Goal: Participate in discussion: Engage in conversation with other users on a specific topic

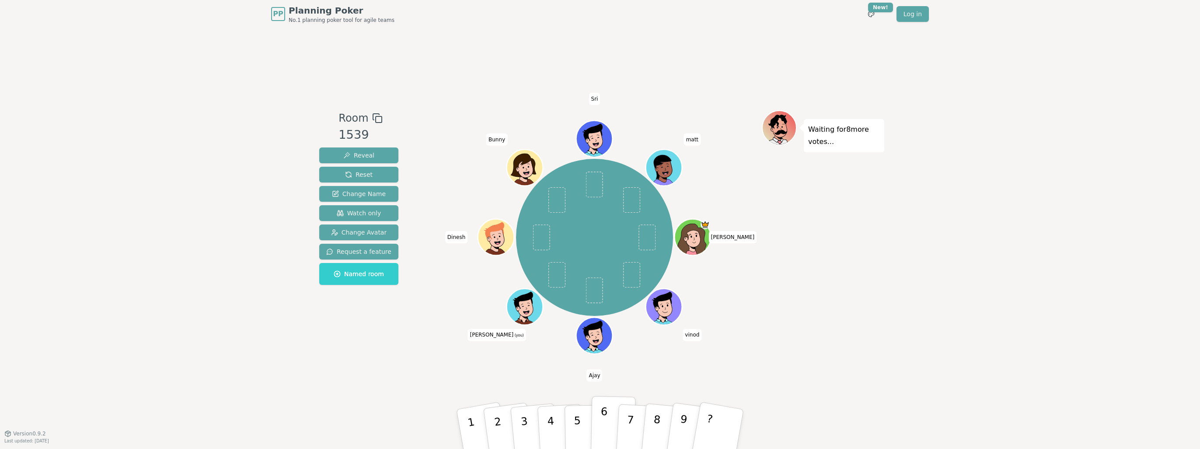
click at [599, 353] on button "6" at bounding box center [613, 429] width 45 height 66
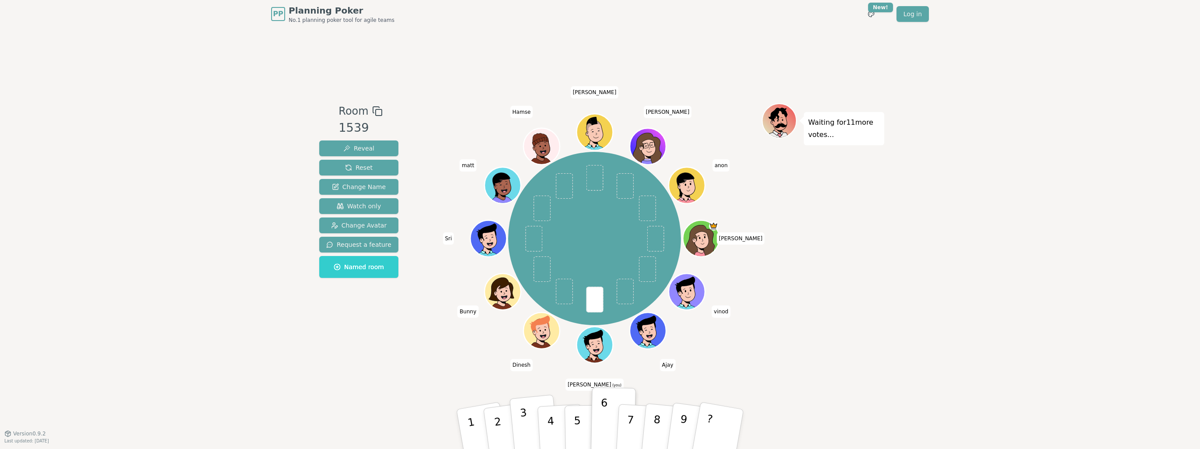
click at [528, 353] on button "3" at bounding box center [535, 430] width 50 height 70
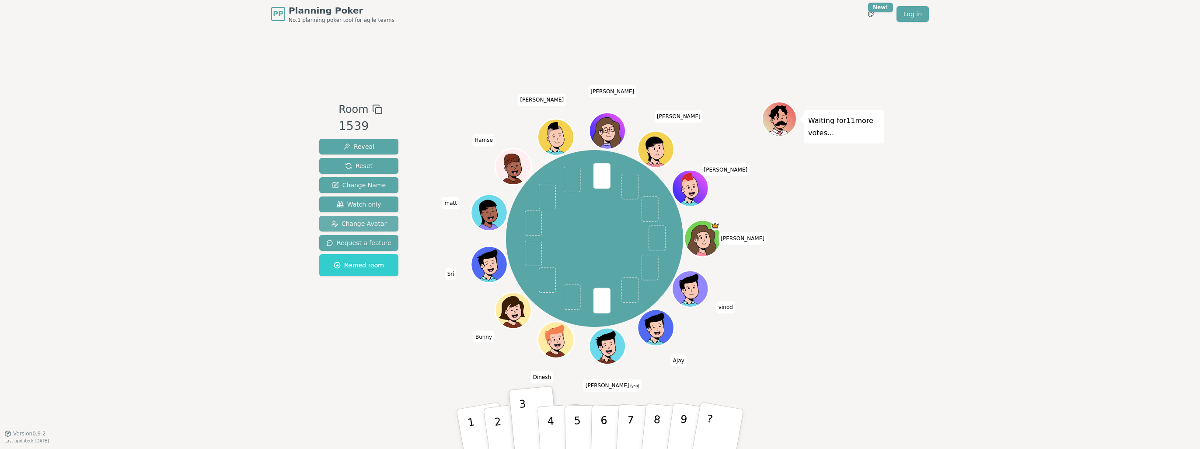
click at [373, 224] on span "Change Avatar" at bounding box center [359, 223] width 56 height 9
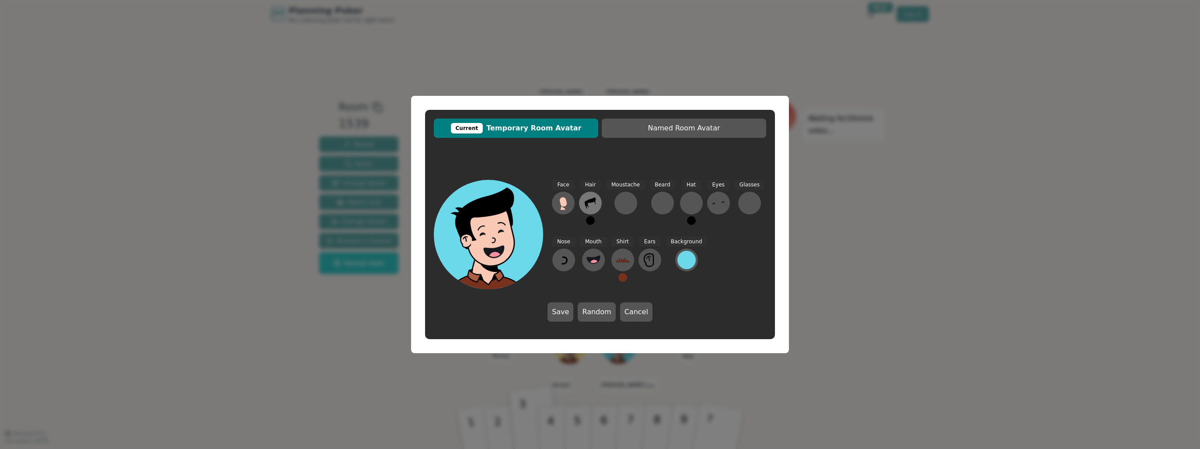
click at [588, 208] on icon at bounding box center [591, 203] width 14 height 14
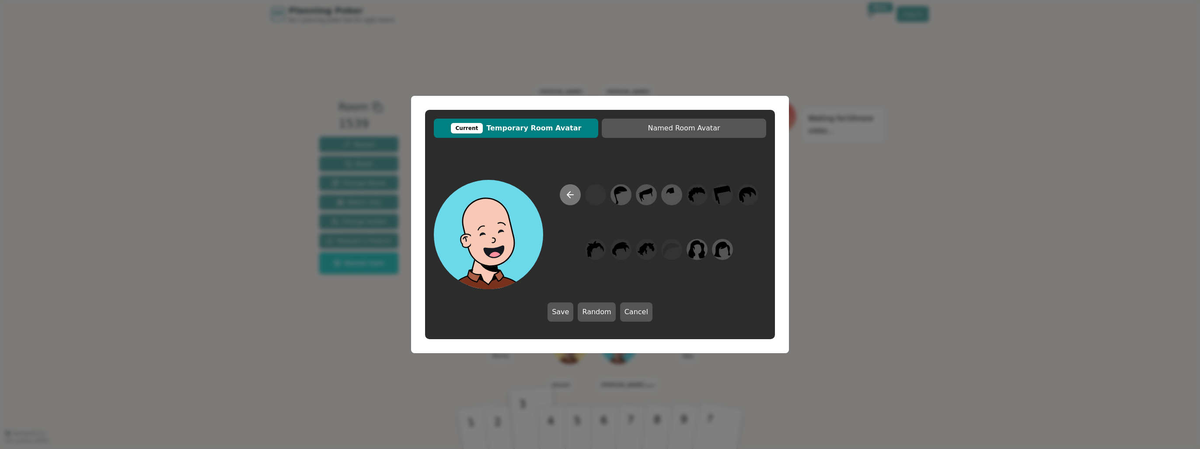
click at [561, 197] on button at bounding box center [570, 194] width 21 height 21
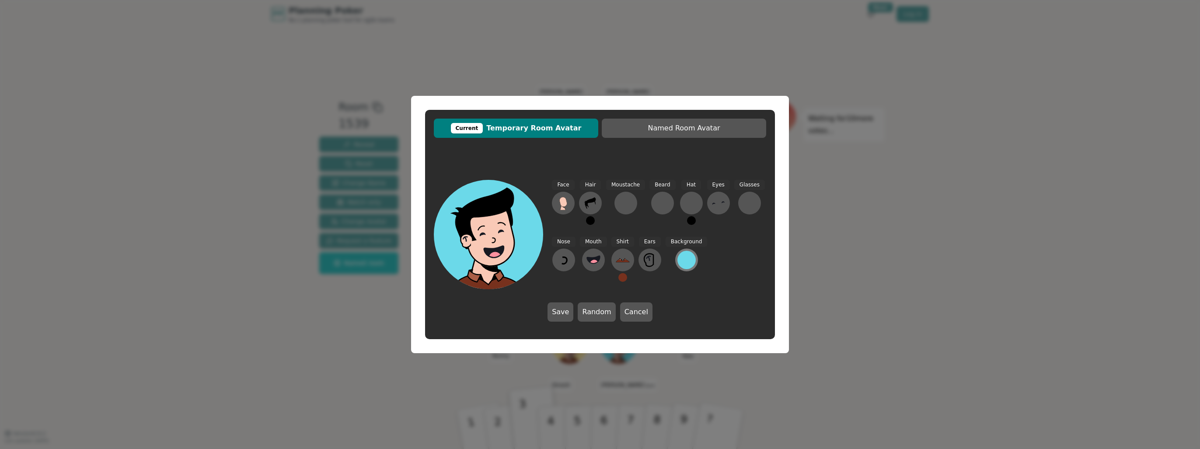
click at [684, 252] on div at bounding box center [687, 260] width 18 height 18
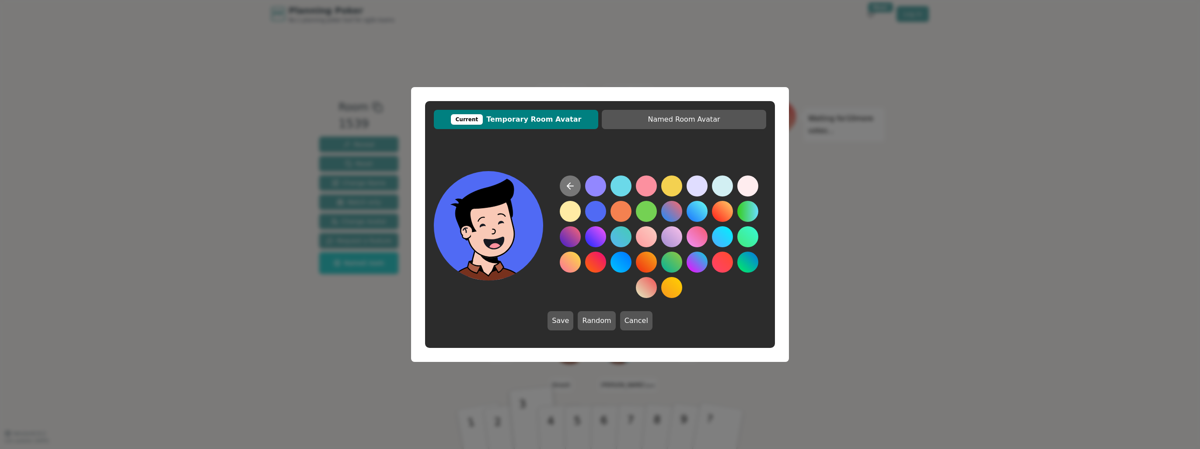
click at [561, 182] on button at bounding box center [570, 185] width 21 height 21
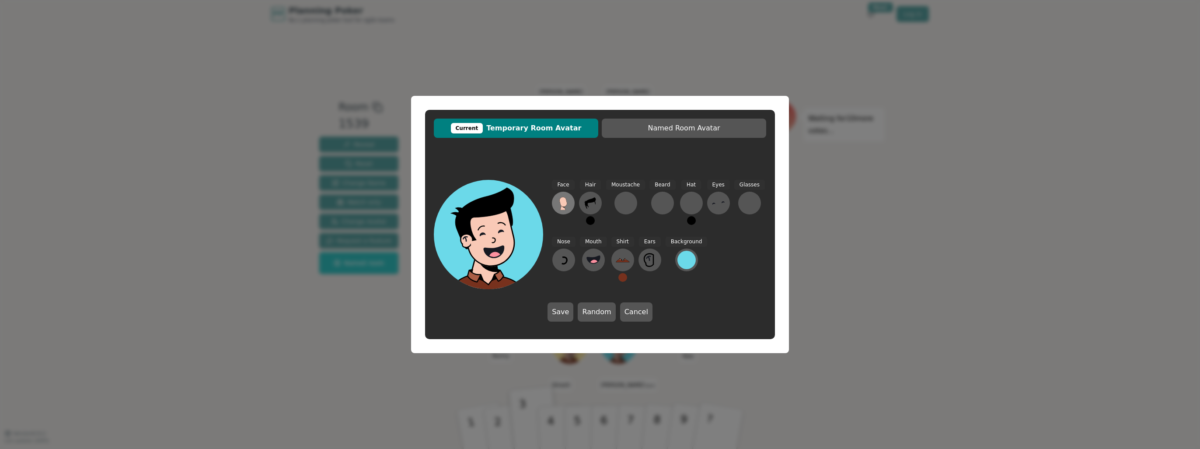
click at [567, 203] on icon at bounding box center [562, 202] width 7 height 10
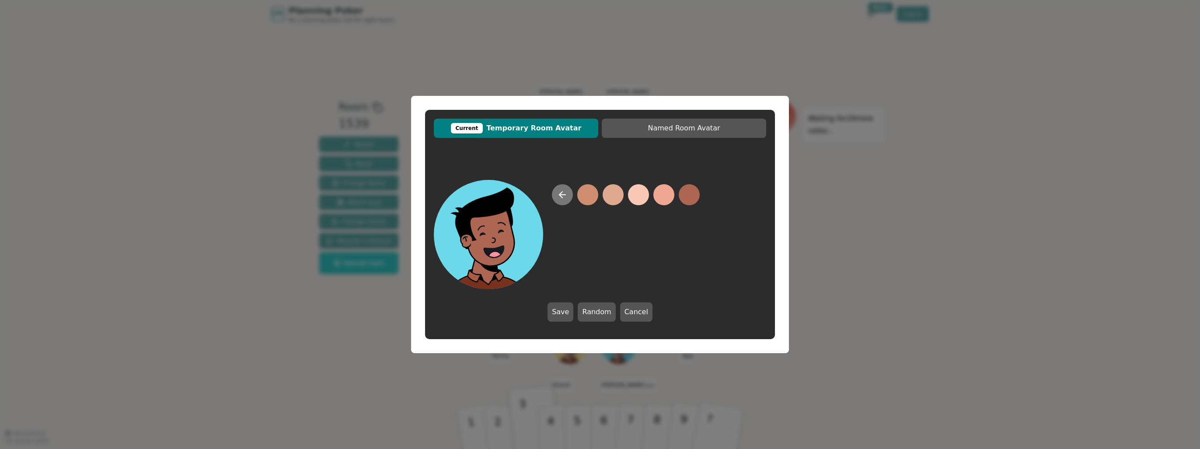
click at [561, 188] on button at bounding box center [562, 194] width 21 height 21
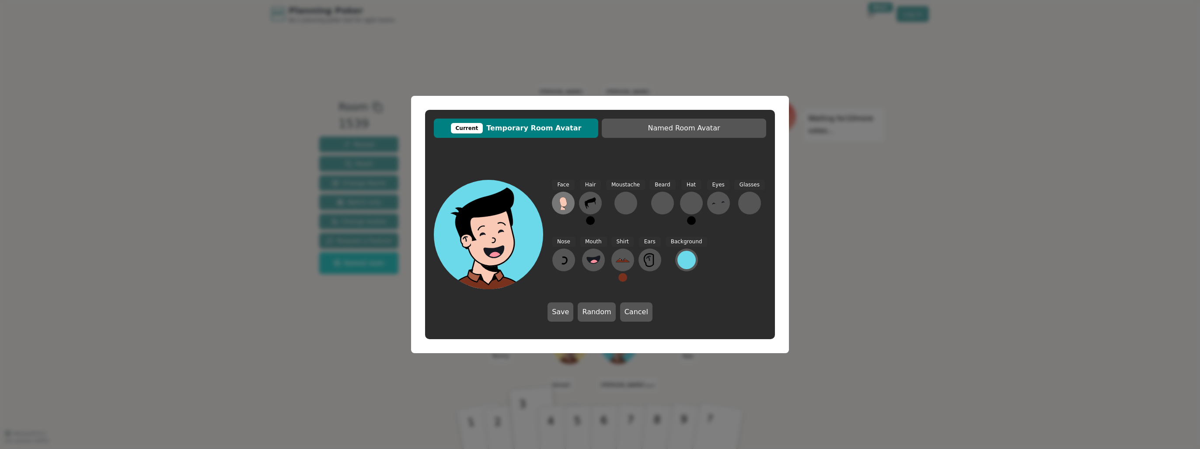
click at [558, 206] on icon at bounding box center [563, 203] width 14 height 14
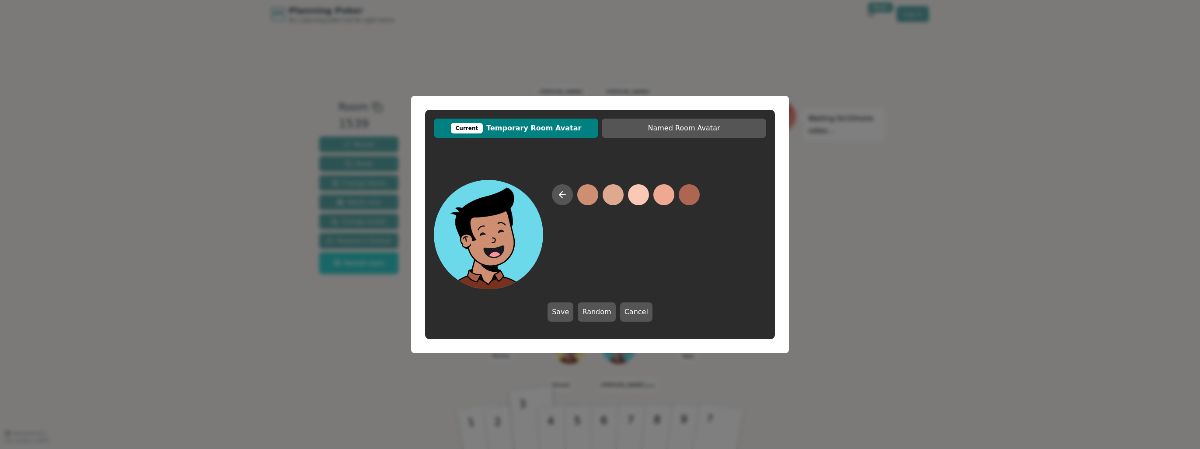
click at [551, 195] on div at bounding box center [600, 234] width 332 height 109
click at [559, 193] on icon at bounding box center [562, 194] width 10 height 10
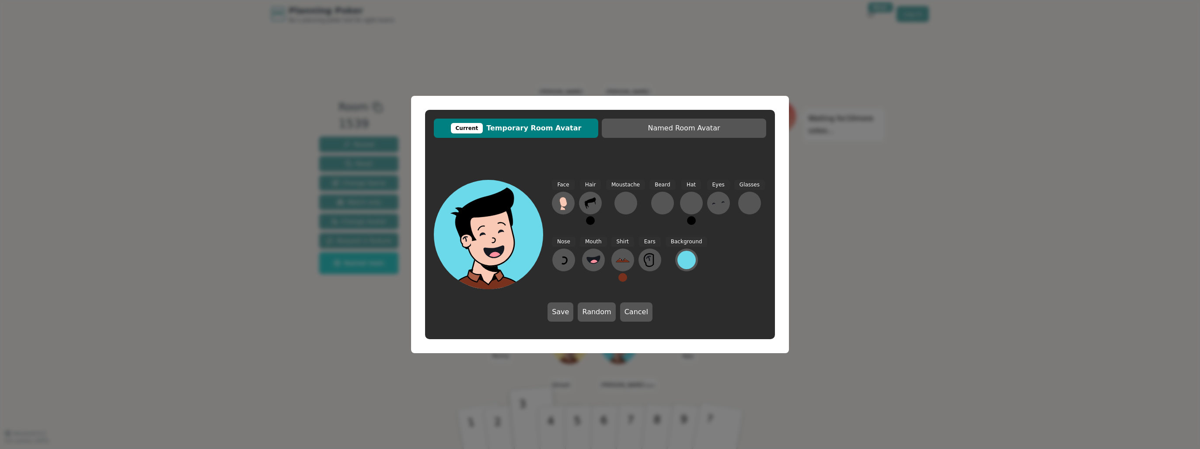
click at [646, 301] on div "Face Hair Moustache [PERSON_NAME] Hat Eyes Glasses Nose Mouth Shirt Ears Backgr…" at bounding box center [600, 250] width 350 height 159
click at [645, 305] on button "Cancel" at bounding box center [636, 311] width 32 height 19
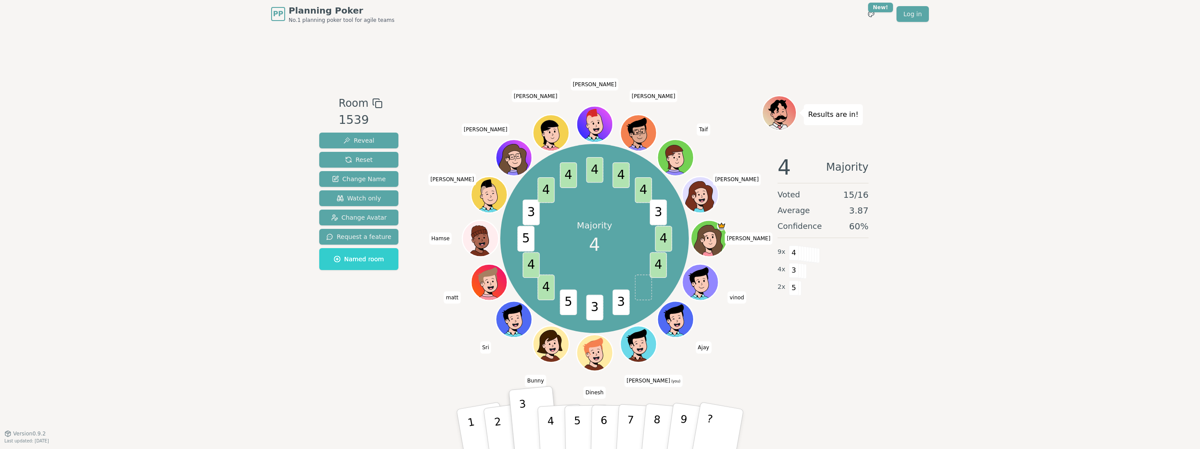
click at [524, 239] on span "5" at bounding box center [525, 239] width 17 height 26
click at [405, 313] on div "Room 1539 Reveal Reset Change Name Watch only Change Avatar Request a feature N…" at bounding box center [600, 230] width 569 height 270
drag, startPoint x: 525, startPoint y: 214, endPoint x: 656, endPoint y: 208, distance: 130.9
click at [656, 208] on div "Majority 4 4 4 3 3 5 4 4 5 3 4 4 4 4 4 3 [PERSON_NAME] [PERSON_NAME] [PERSON_NA…" at bounding box center [594, 238] width 189 height 189
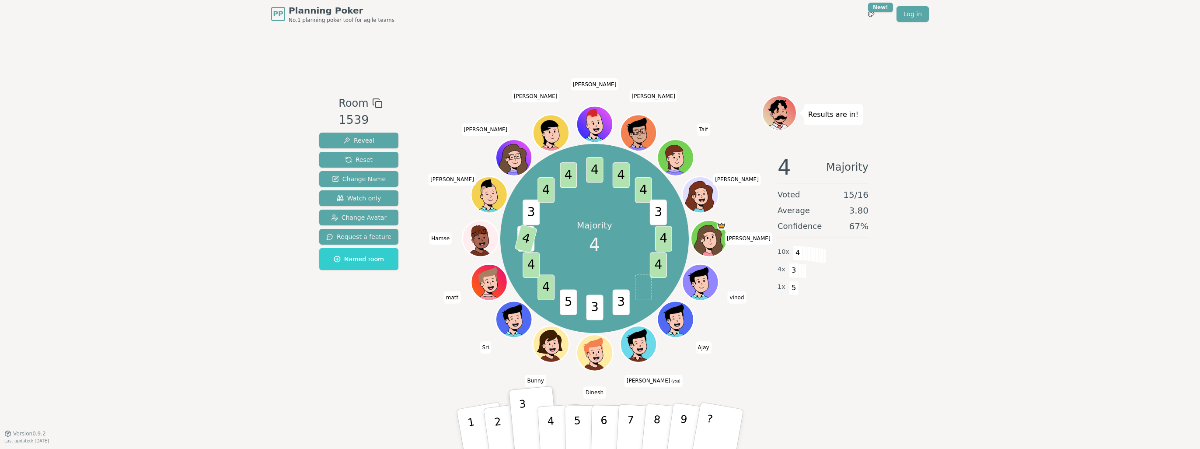
click at [163, 125] on div "PP Planning Poker No.1 planning poker tool for agile teams Toggle theme New! Lo…" at bounding box center [600, 224] width 1200 height 449
click at [163, 124] on div "PP Planning Poker No.1 planning poker tool for agile teams Toggle theme New! Lo…" at bounding box center [600, 224] width 1200 height 449
